Goal: Complete application form: Complete application form

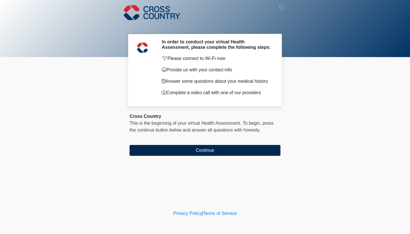
click at [191, 154] on button "Continue" at bounding box center [205, 150] width 151 height 11
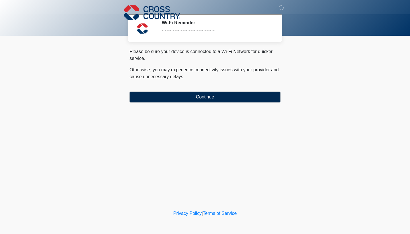
click at [181, 98] on button "Continue" at bounding box center [205, 96] width 151 height 11
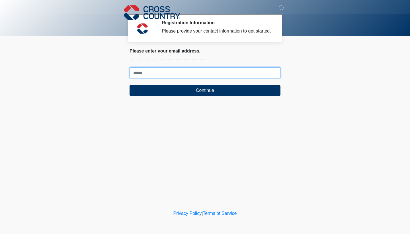
click at [170, 78] on input "Where should we email your response?" at bounding box center [205, 72] width 151 height 11
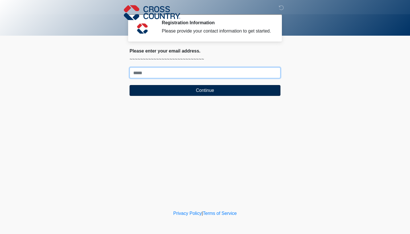
type input "**********"
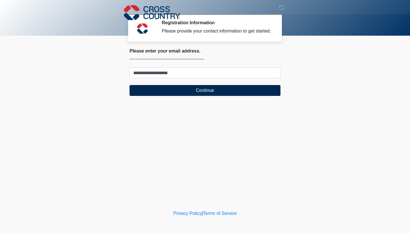
click at [162, 95] on button "Continue" at bounding box center [205, 90] width 151 height 11
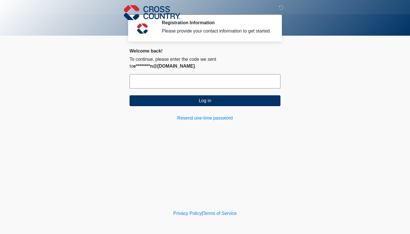
click at [162, 79] on input "text" at bounding box center [205, 81] width 151 height 14
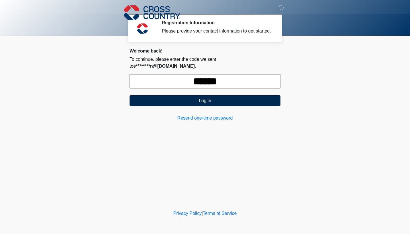
type input "******"
click at [194, 101] on button "Log in" at bounding box center [205, 100] width 151 height 11
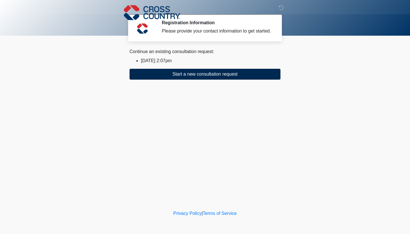
click at [185, 78] on button "Start a new consultation request" at bounding box center [205, 74] width 151 height 11
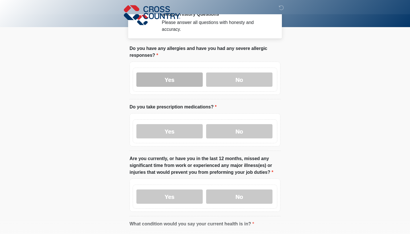
scroll to position [8, 0]
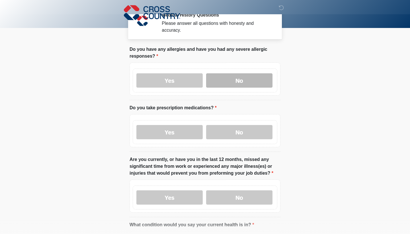
click at [233, 78] on label "No" at bounding box center [239, 80] width 66 height 14
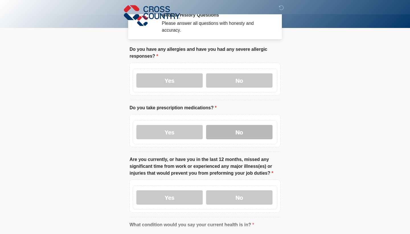
click at [239, 133] on label "No" at bounding box center [239, 132] width 66 height 14
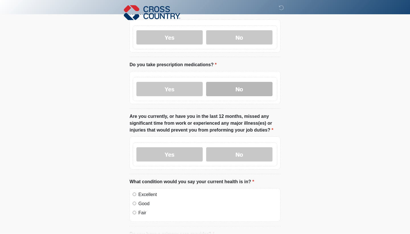
scroll to position [54, 0]
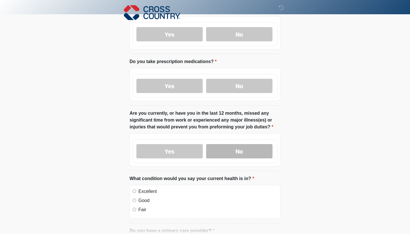
click at [232, 154] on label "No" at bounding box center [239, 151] width 66 height 14
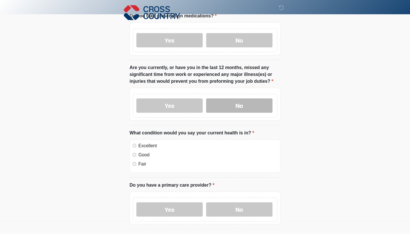
scroll to position [99, 0]
click at [142, 145] on label "Excellent" at bounding box center [208, 146] width 139 height 7
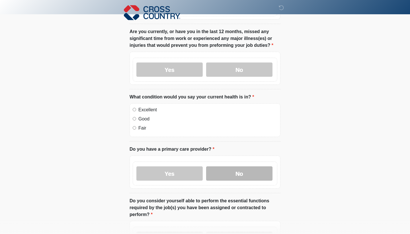
click at [245, 172] on label "No" at bounding box center [239, 173] width 66 height 14
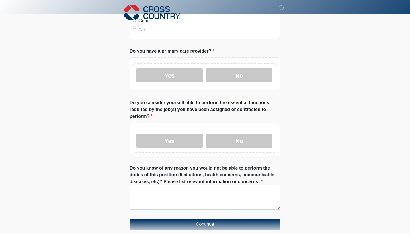
scroll to position [234, 0]
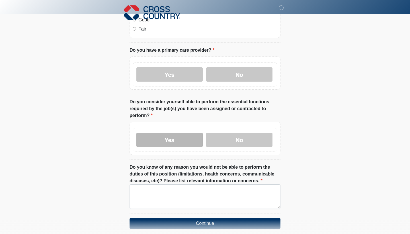
click at [159, 140] on label "Yes" at bounding box center [170, 140] width 66 height 14
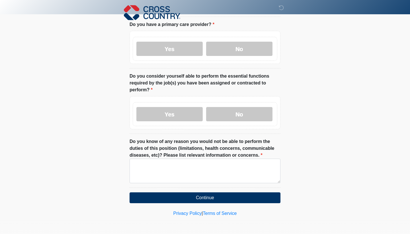
scroll to position [259, 0]
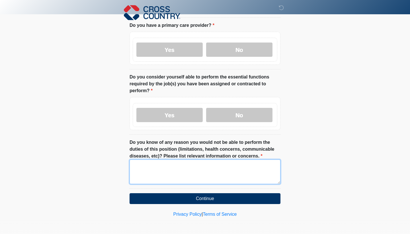
click at [157, 170] on textarea "Do you know of any reason you would not be able to perform the duties of this p…" at bounding box center [205, 171] width 151 height 25
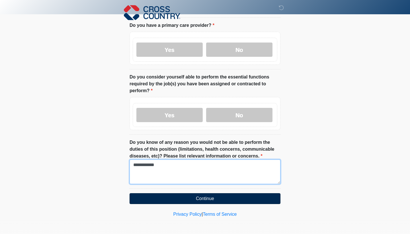
type textarea "**********"
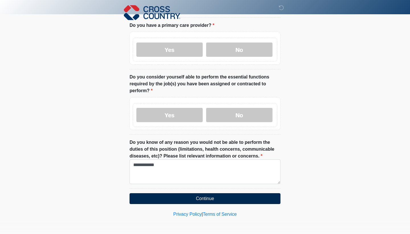
click at [184, 198] on button "Continue" at bounding box center [205, 198] width 151 height 11
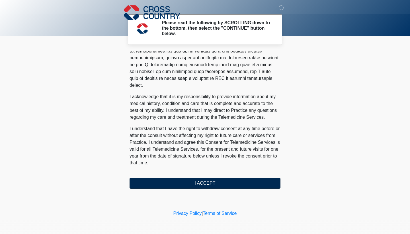
scroll to position [336, 0]
click at [183, 180] on button "I ACCEPT" at bounding box center [205, 183] width 151 height 11
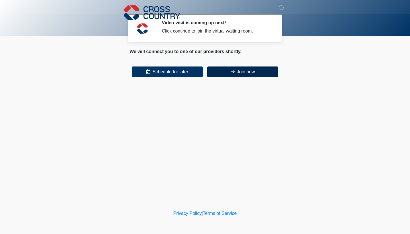
click at [238, 73] on button "Join now" at bounding box center [242, 71] width 71 height 11
